Goal: Find specific fact: Locate item on page

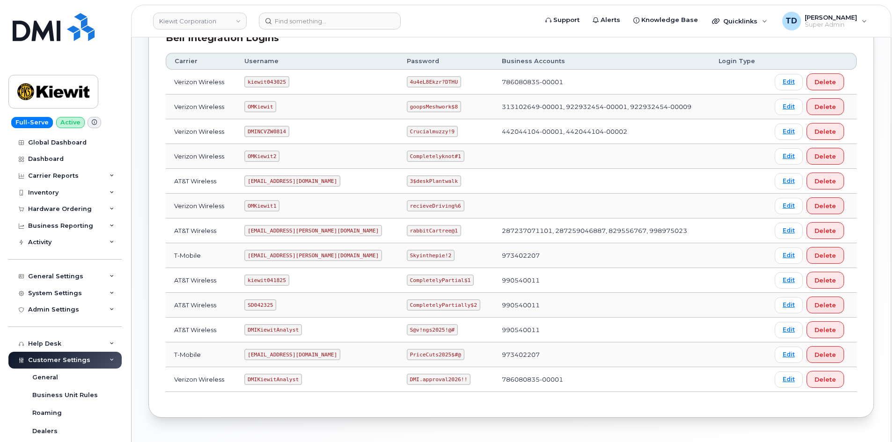
scroll to position [127, 0]
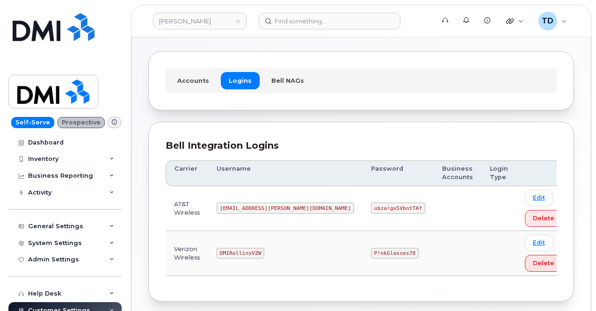
scroll to position [79, 0]
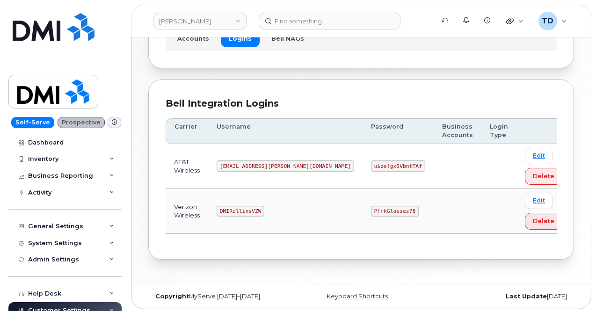
click at [371, 210] on code "P!nkGlasses78" at bounding box center [395, 211] width 48 height 11
click at [371, 209] on code "P!nkGlasses78" at bounding box center [395, 211] width 48 height 11
